Goal: Transaction & Acquisition: Purchase product/service

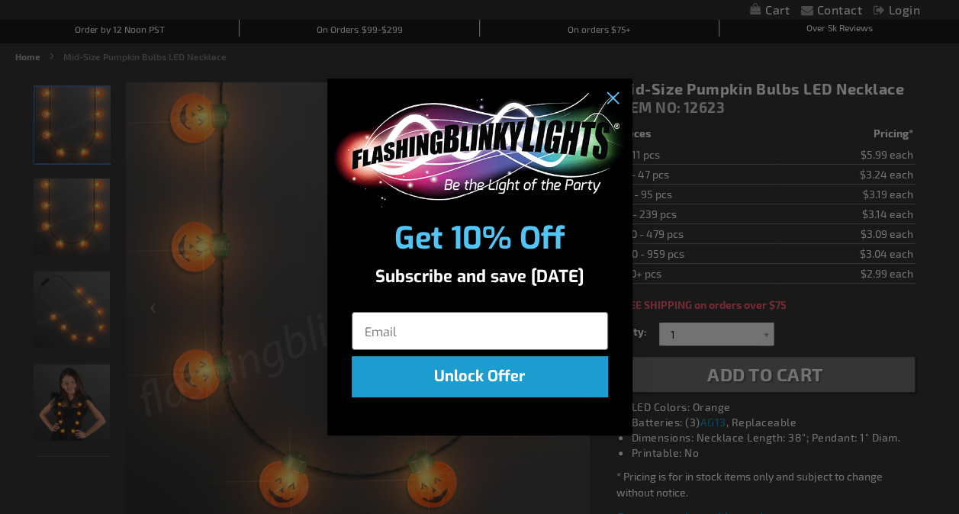
scroll to position [153, 0]
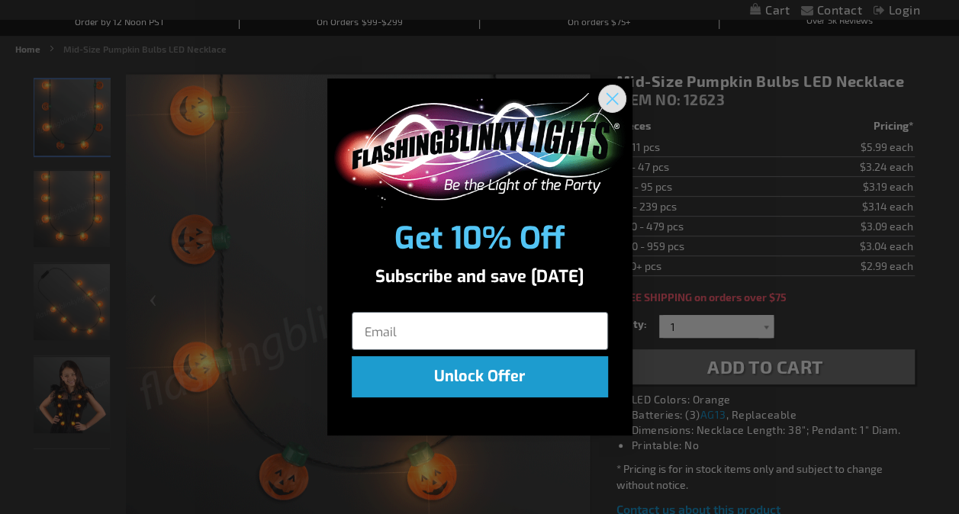
click at [615, 95] on icon "Close dialog" at bounding box center [612, 98] width 11 height 11
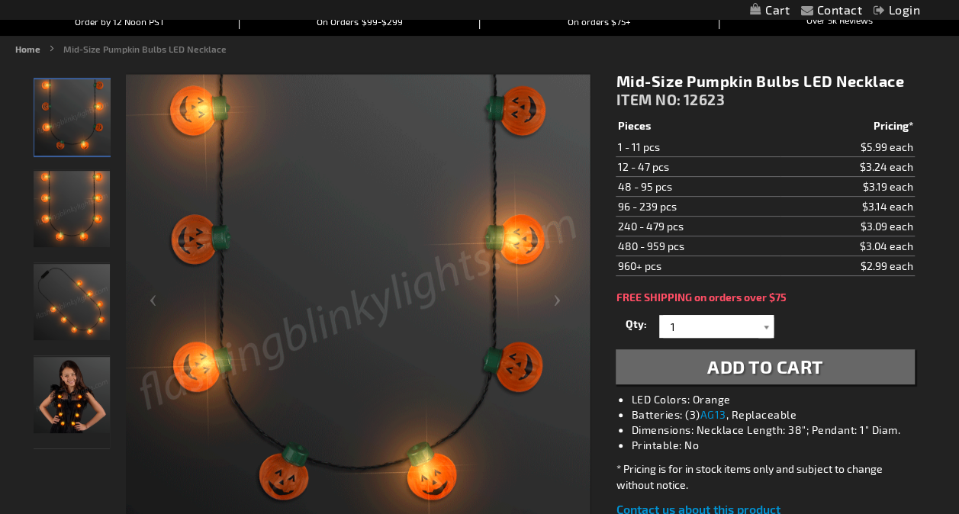
click at [768, 324] on div at bounding box center [766, 326] width 15 height 23
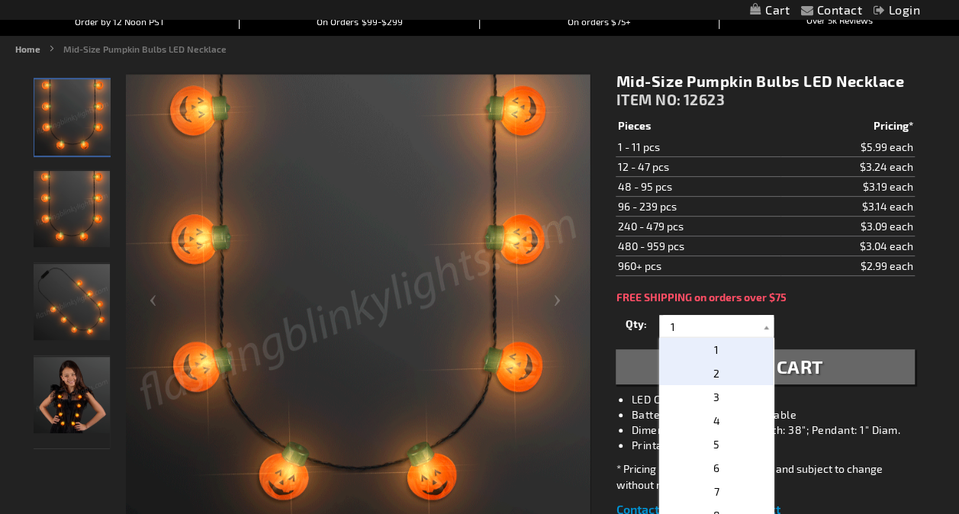
click at [734, 370] on p "2" at bounding box center [716, 374] width 114 height 24
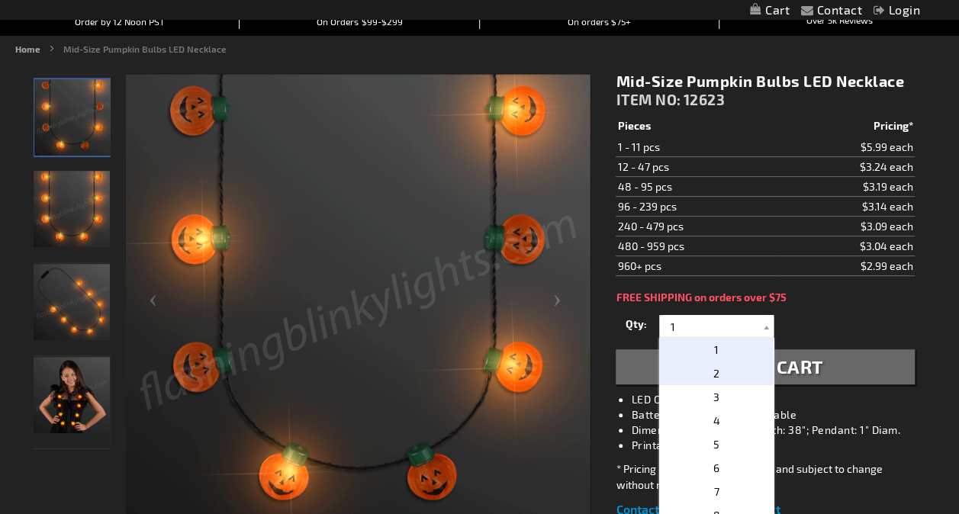
type input "2"
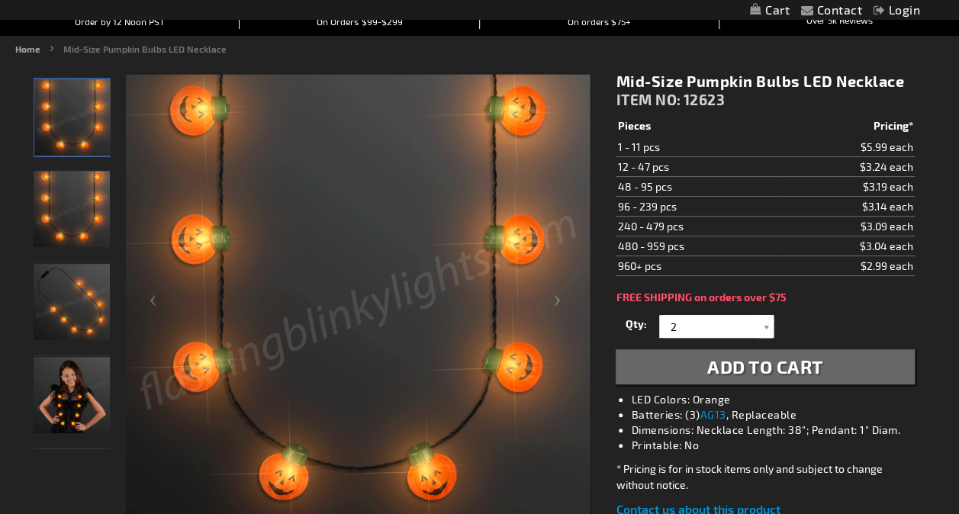
click at [822, 298] on div "FREE SHIPPING on orders over $75" at bounding box center [765, 298] width 298 height 12
click at [785, 365] on span "Add to Cart" at bounding box center [765, 367] width 116 height 22
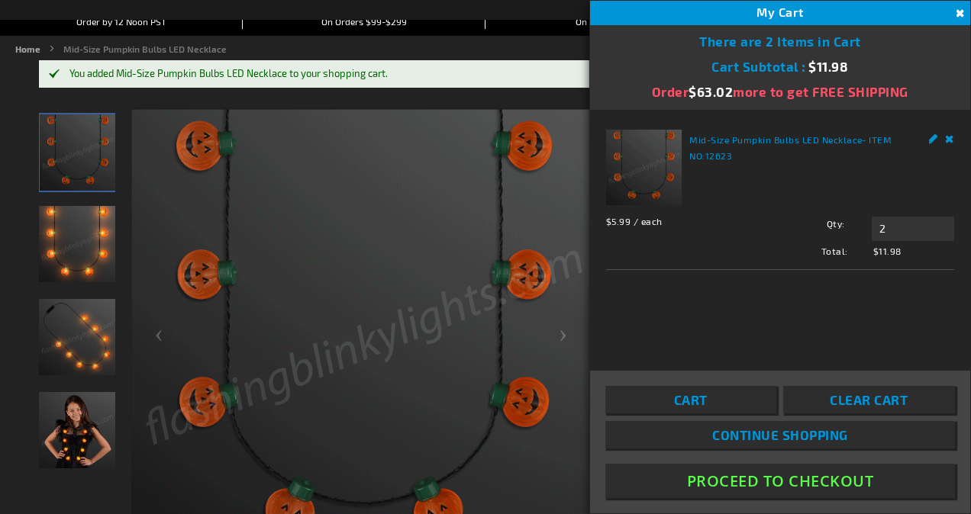
click at [785, 484] on button "Proceed To Checkout" at bounding box center [780, 481] width 350 height 34
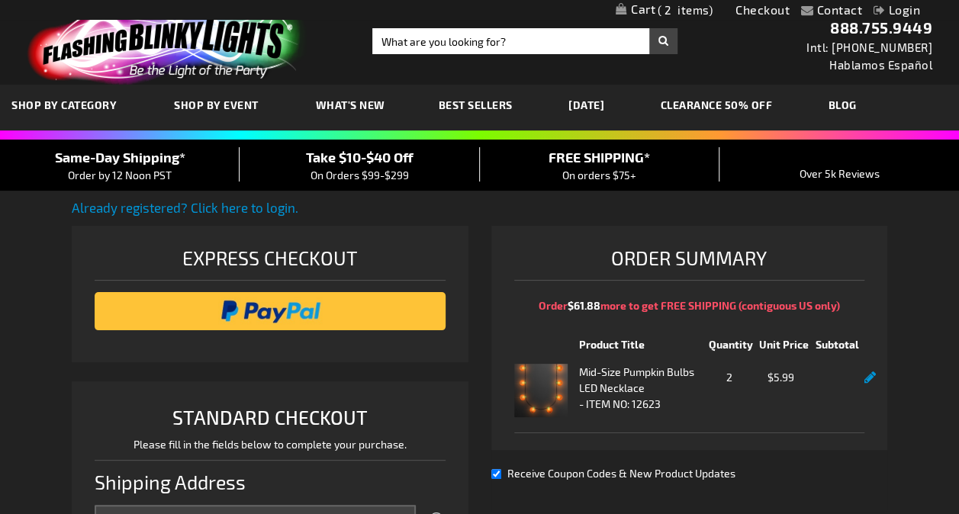
select select "US"
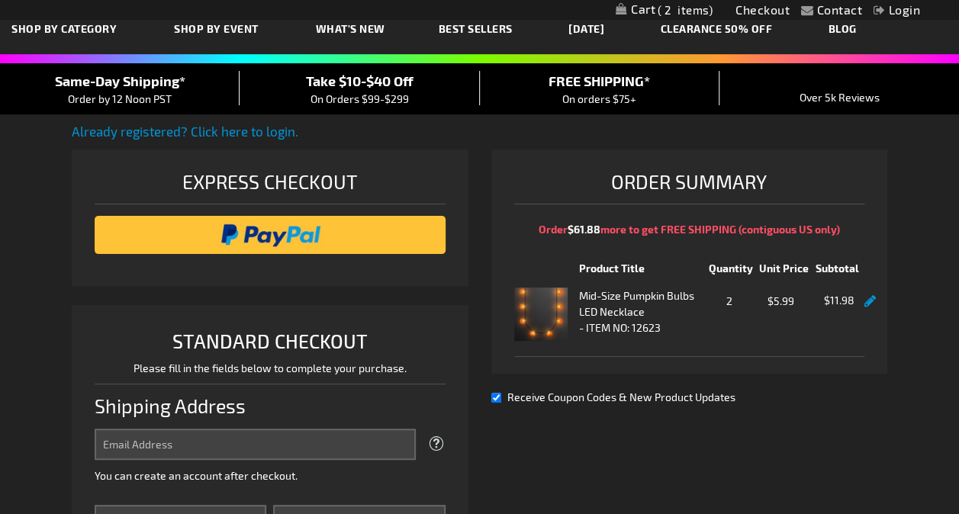
click at [865, 302] on link at bounding box center [870, 301] width 11 height 13
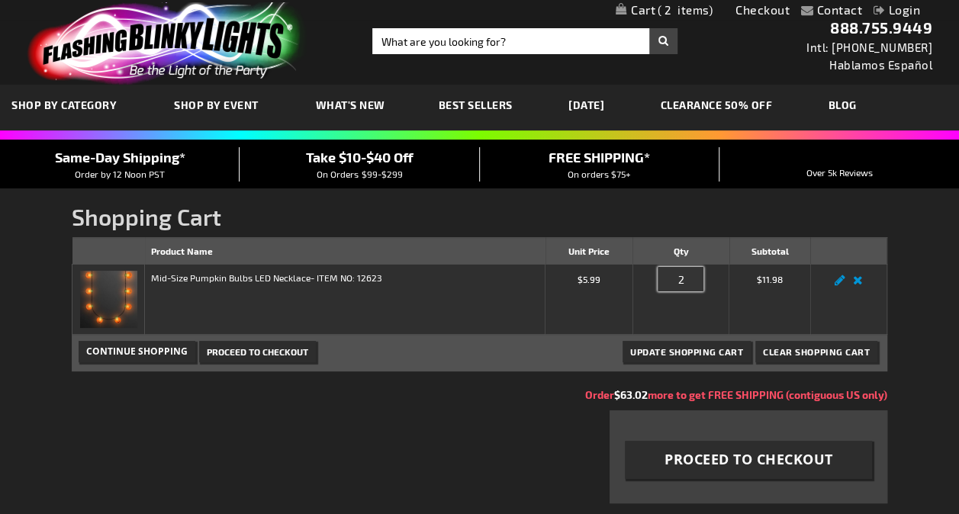
click at [682, 280] on input "2" at bounding box center [681, 279] width 46 height 24
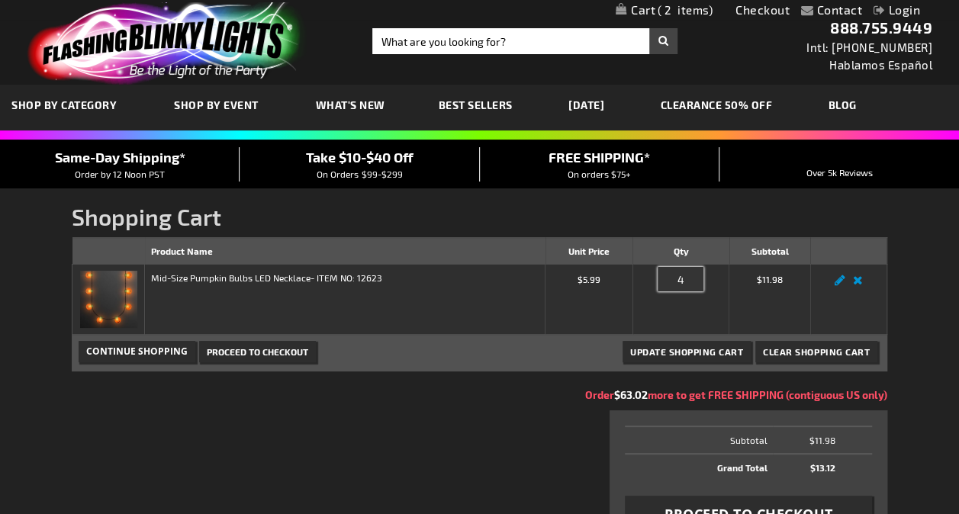
type input "4"
click at [921, 306] on div "Contact Compare Products Checkout Login Skip to Content My Cart 2 2 items My Ca…" at bounding box center [479, 496] width 959 height 992
click at [689, 355] on span "Update Shopping Cart" at bounding box center [686, 351] width 113 height 11
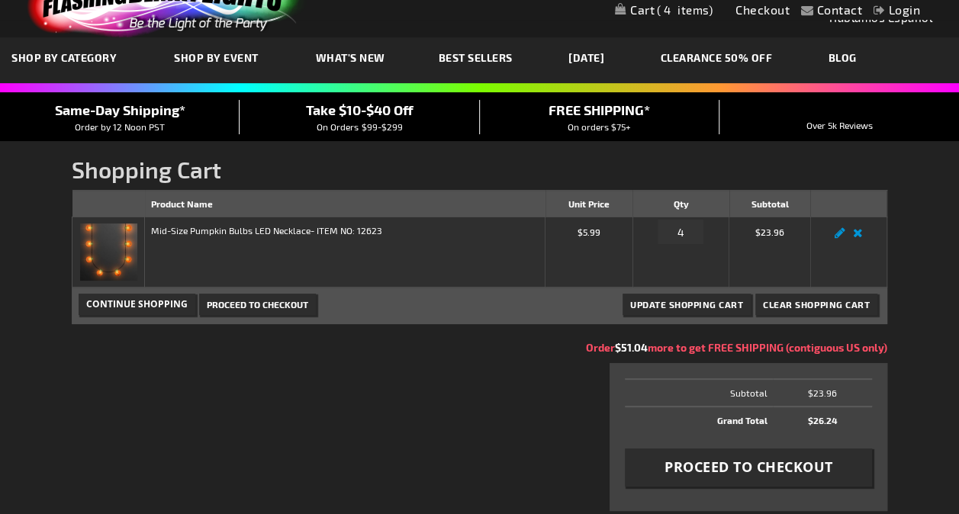
scroll to position [153, 0]
